Goal: Transaction & Acquisition: Download file/media

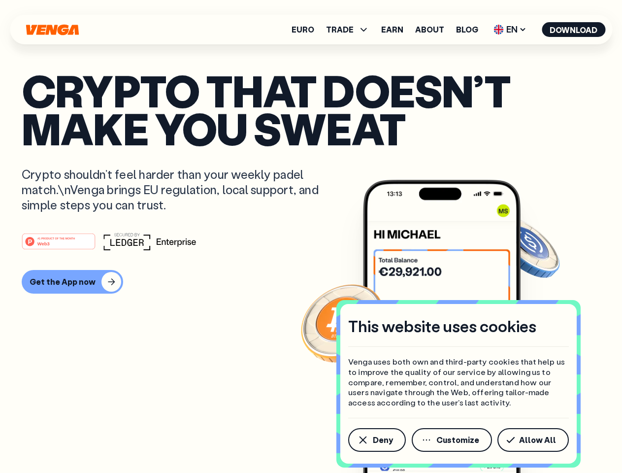
click at [311, 236] on div "#1 PRODUCT OF THE MONTH Web3" at bounding box center [311, 241] width 579 height 18
click at [376, 440] on span "Deny" at bounding box center [383, 440] width 20 height 8
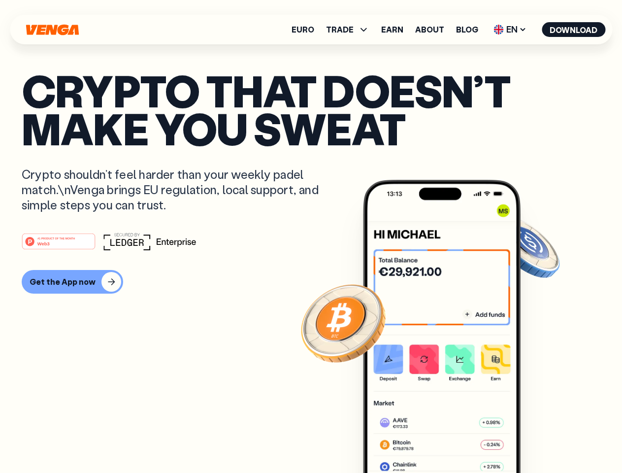
click at [452, 440] on img at bounding box center [442, 345] width 158 height 330
click at [535, 440] on article "Crypto that doesn’t make you sweat Crypto shouldn’t feel harder than your weekl…" at bounding box center [311, 255] width 579 height 369
click at [351, 30] on span "TRADE" at bounding box center [340, 30] width 28 height 8
click at [510, 30] on span "EN" at bounding box center [510, 30] width 40 height 16
click at [574, 30] on button "Download" at bounding box center [574, 29] width 64 height 15
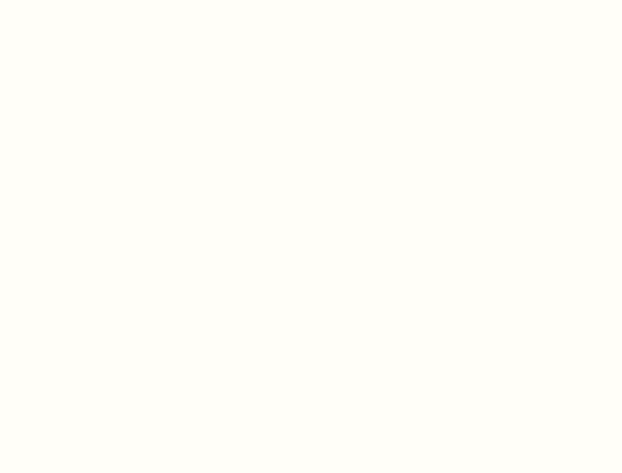
click at [311, 0] on html "This website uses cookies Venga uses both own and third-party cookies that help…" at bounding box center [311, 0] width 622 height 0
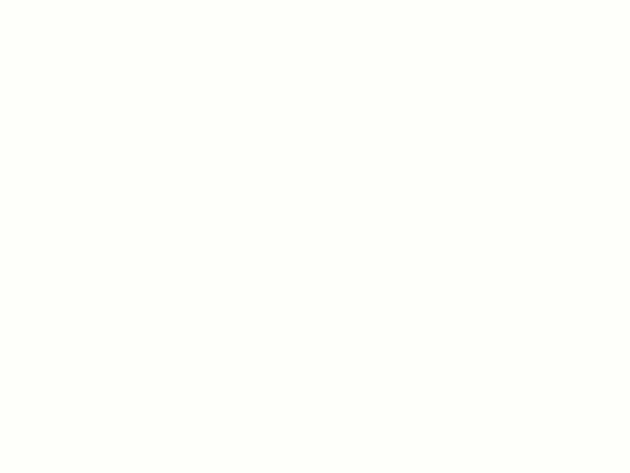
click at [71, 0] on html "This website uses cookies Venga uses both own and third-party cookies that help…" at bounding box center [315, 0] width 630 height 0
click at [60, 0] on html "This website uses cookies Venga uses both own and third-party cookies that help…" at bounding box center [315, 0] width 630 height 0
